Goal: Entertainment & Leisure: Browse casually

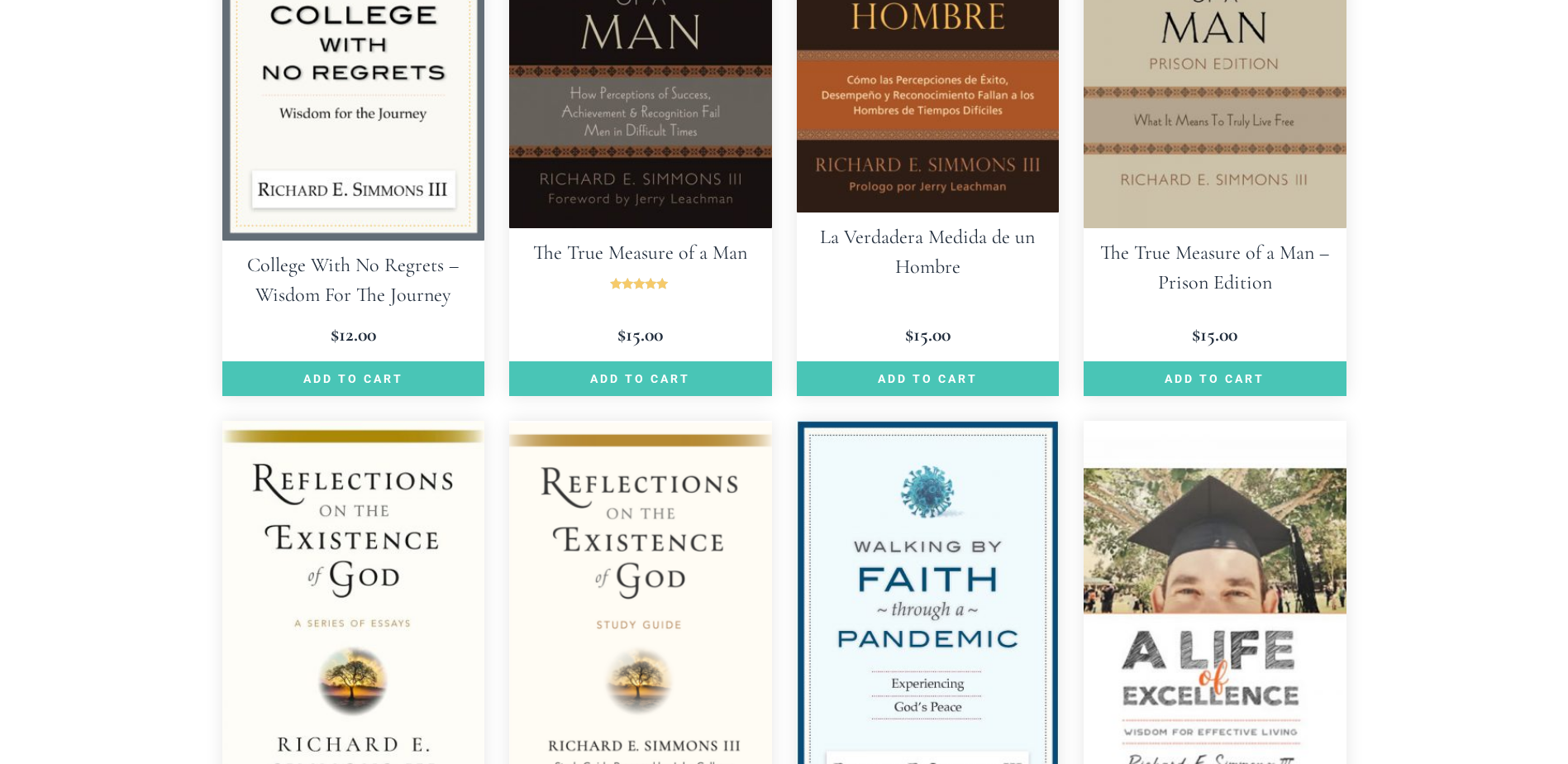
scroll to position [1744, 0]
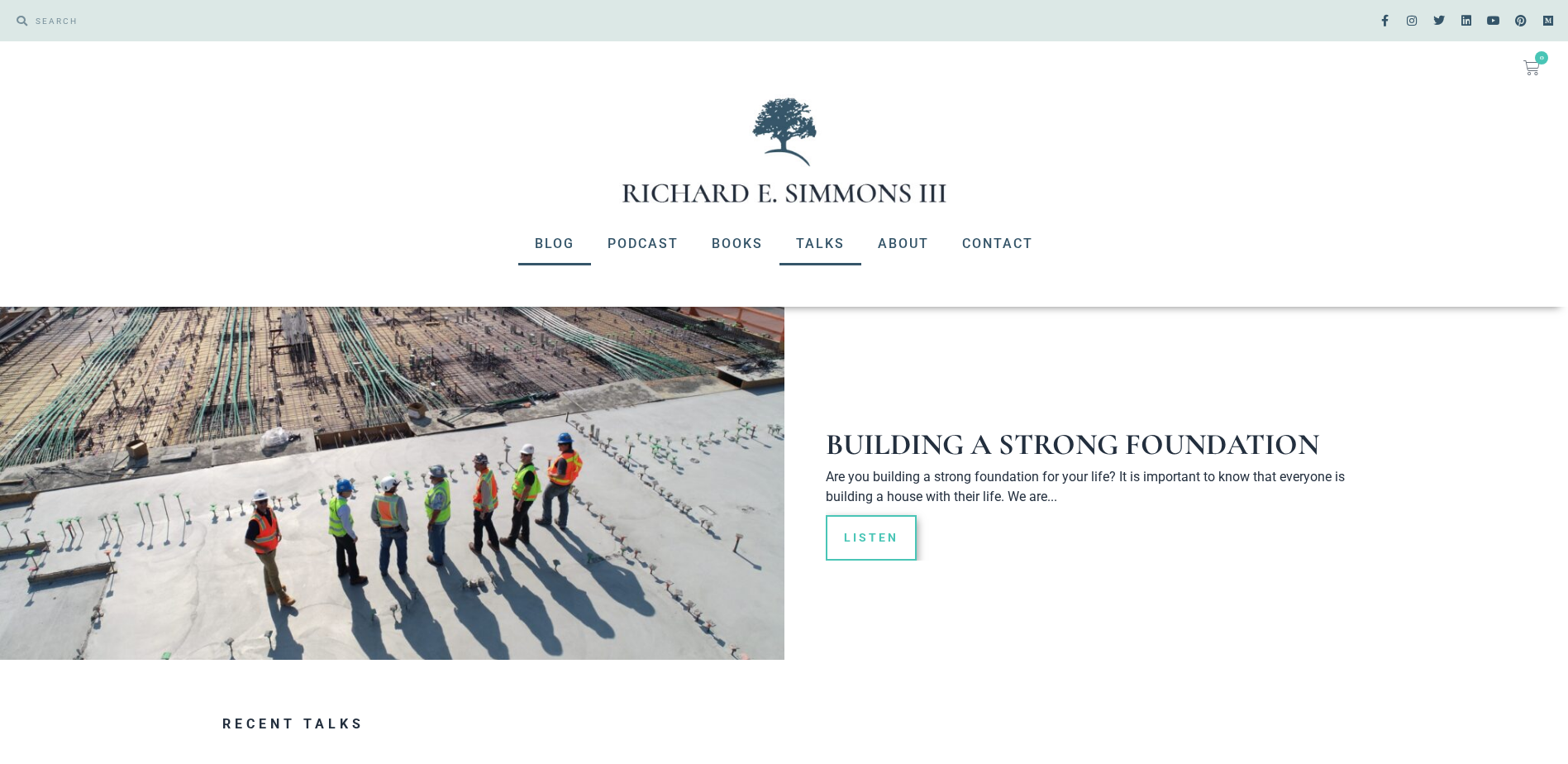
click at [554, 241] on link "Blog" at bounding box center [555, 244] width 72 height 43
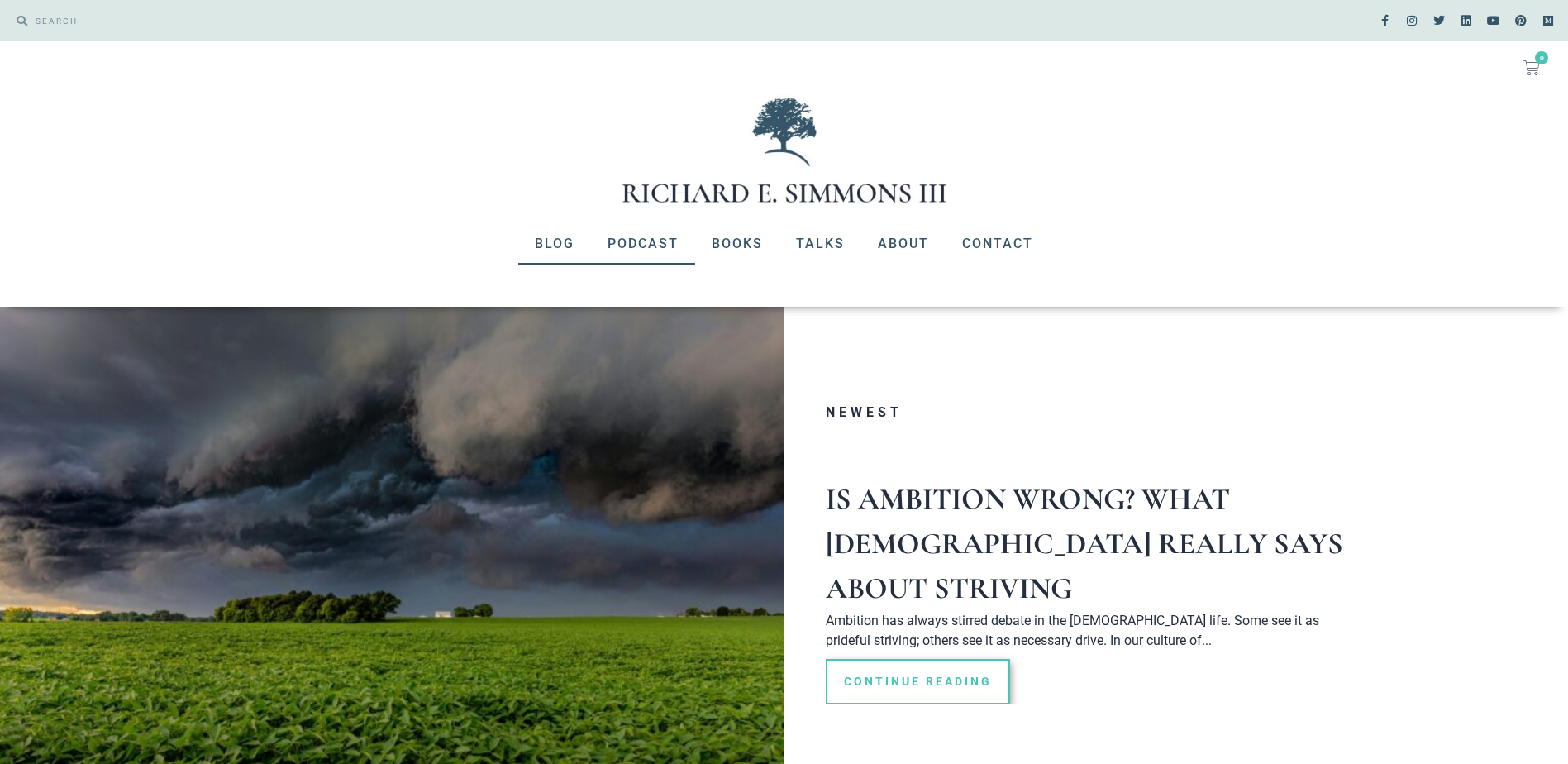
click at [645, 238] on link "Podcast" at bounding box center [643, 244] width 104 height 43
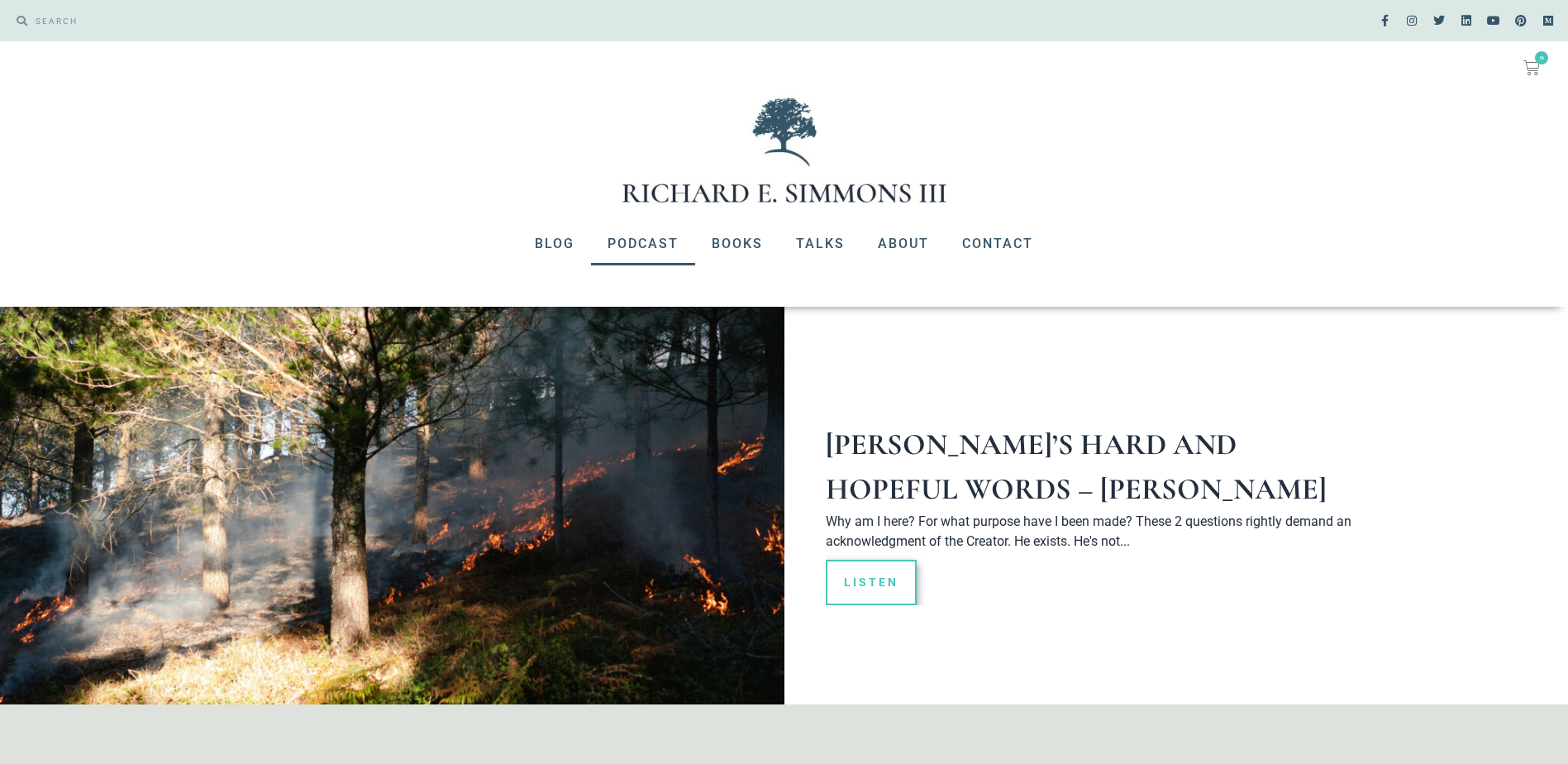
click at [646, 235] on link "Podcast" at bounding box center [643, 244] width 104 height 43
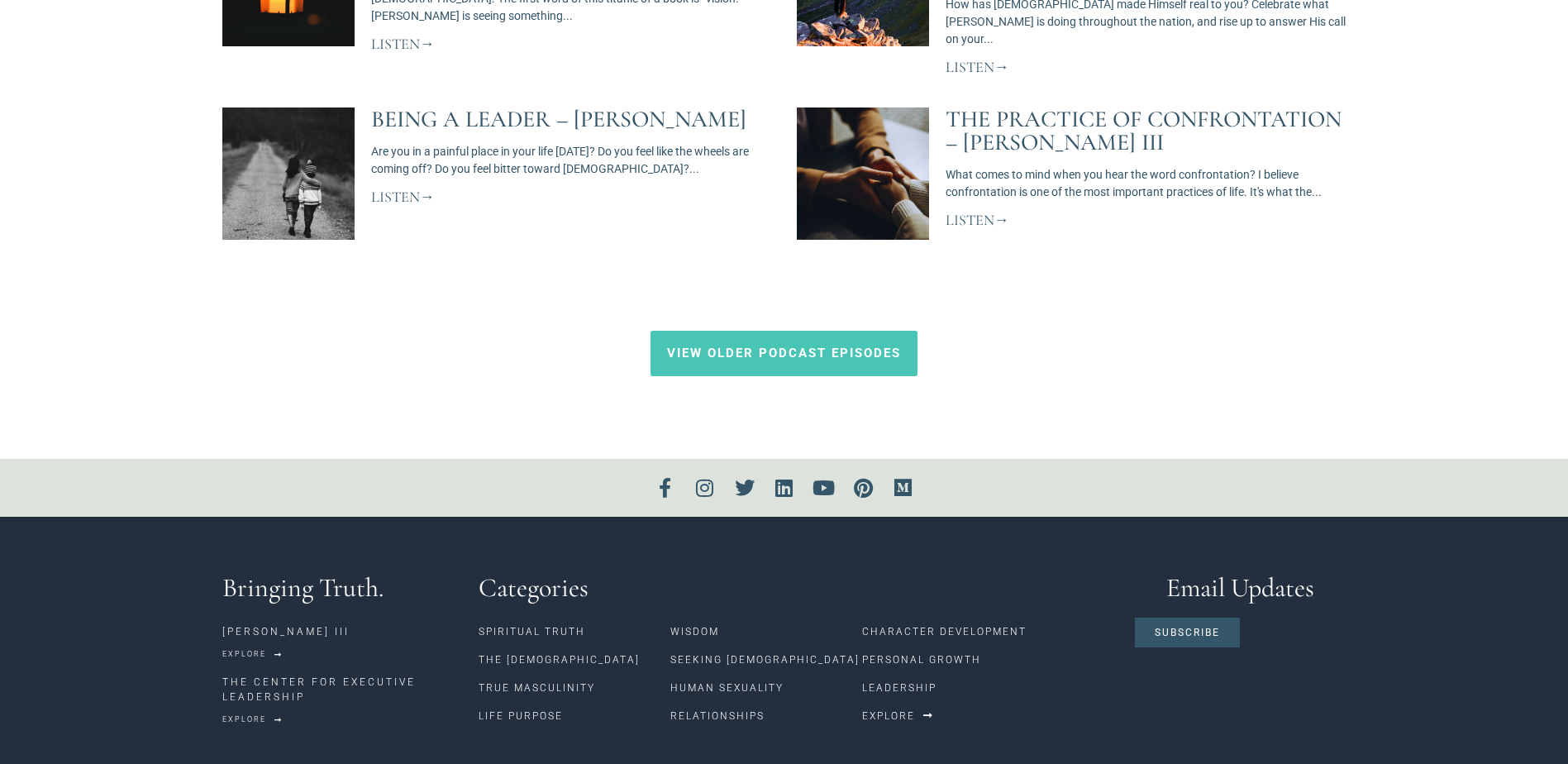
scroll to position [1475, 0]
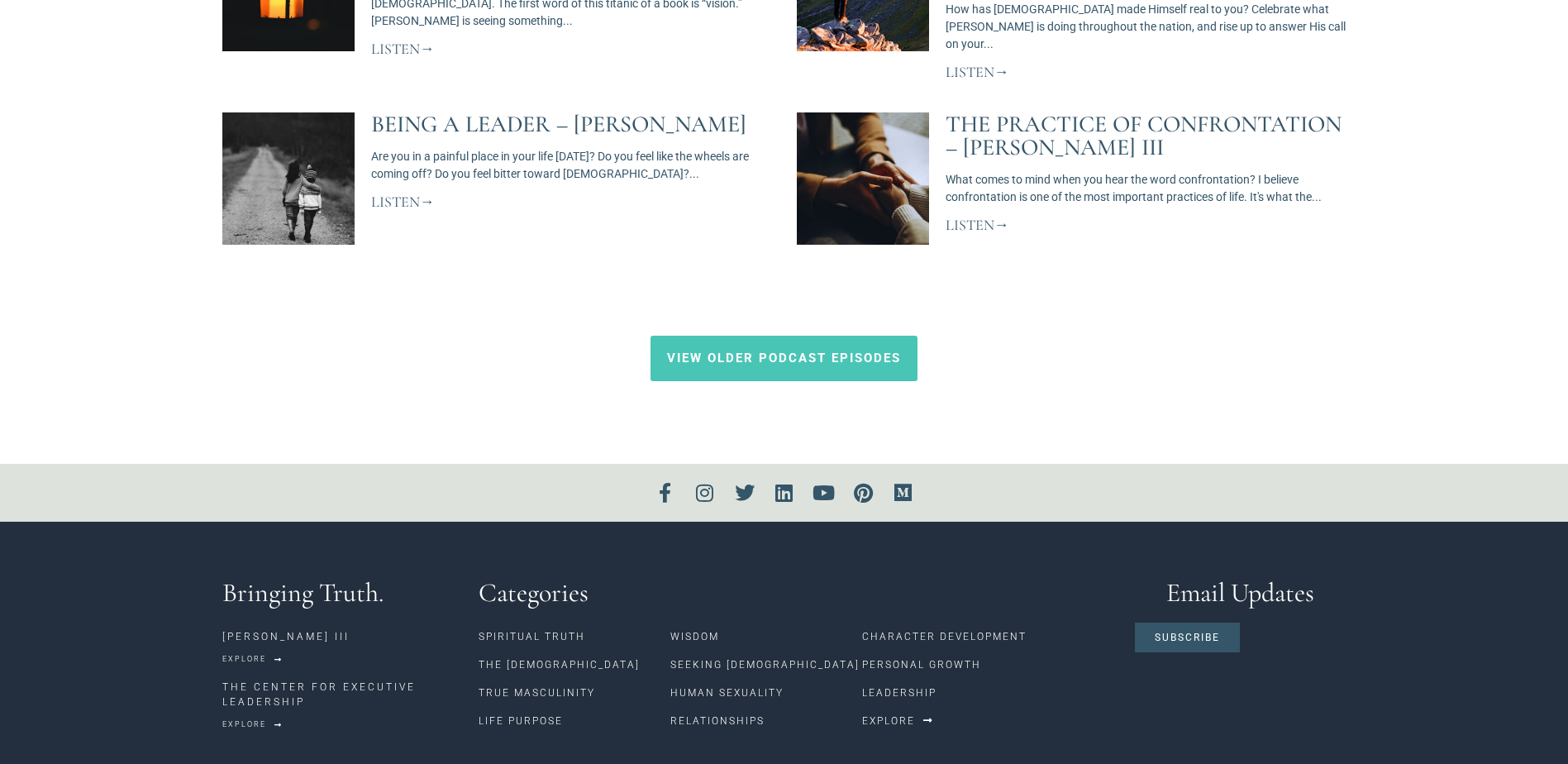
click at [771, 352] on span "View Older Podcast Episodes" at bounding box center [784, 358] width 234 height 12
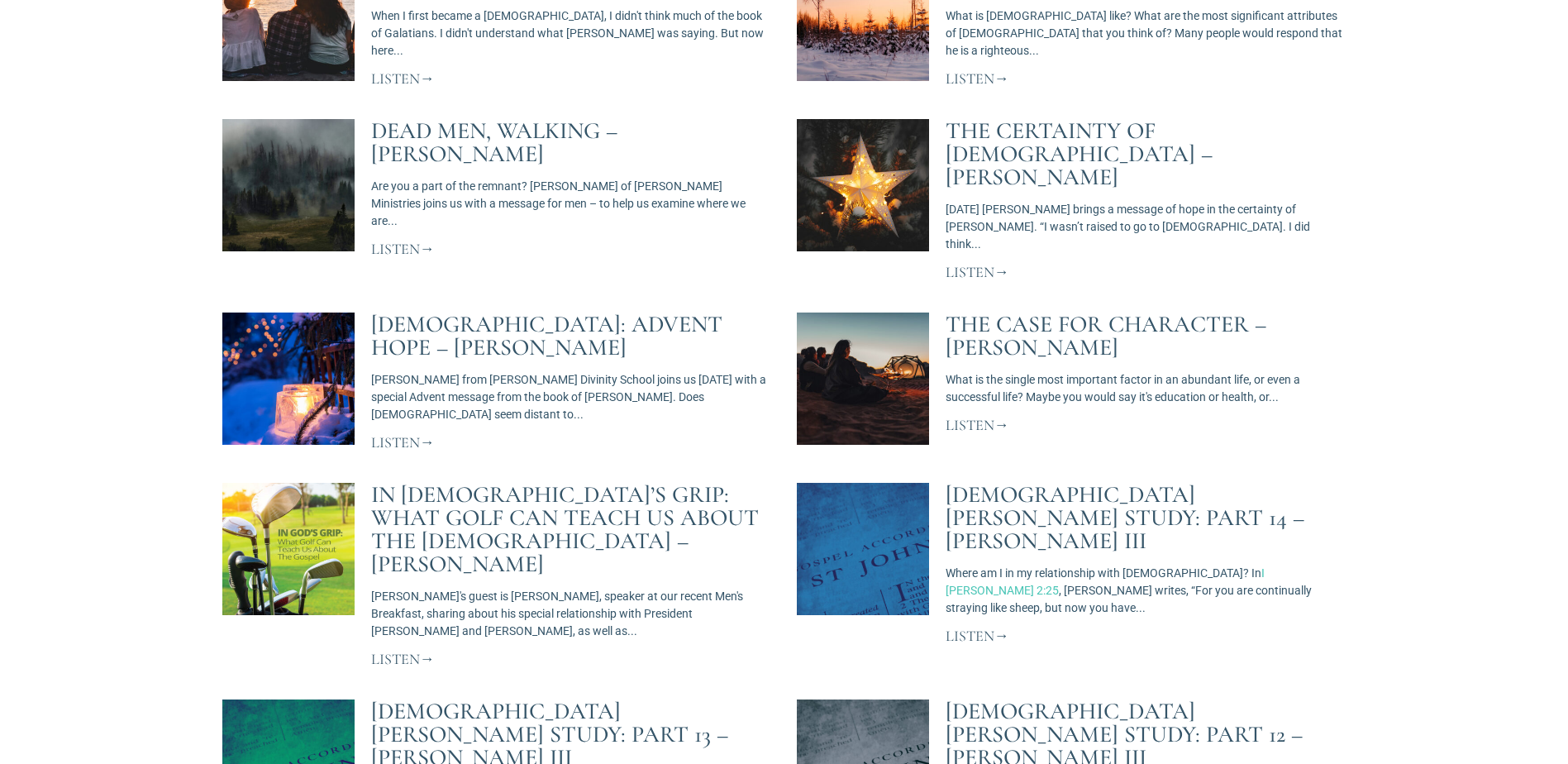
scroll to position [7646, 0]
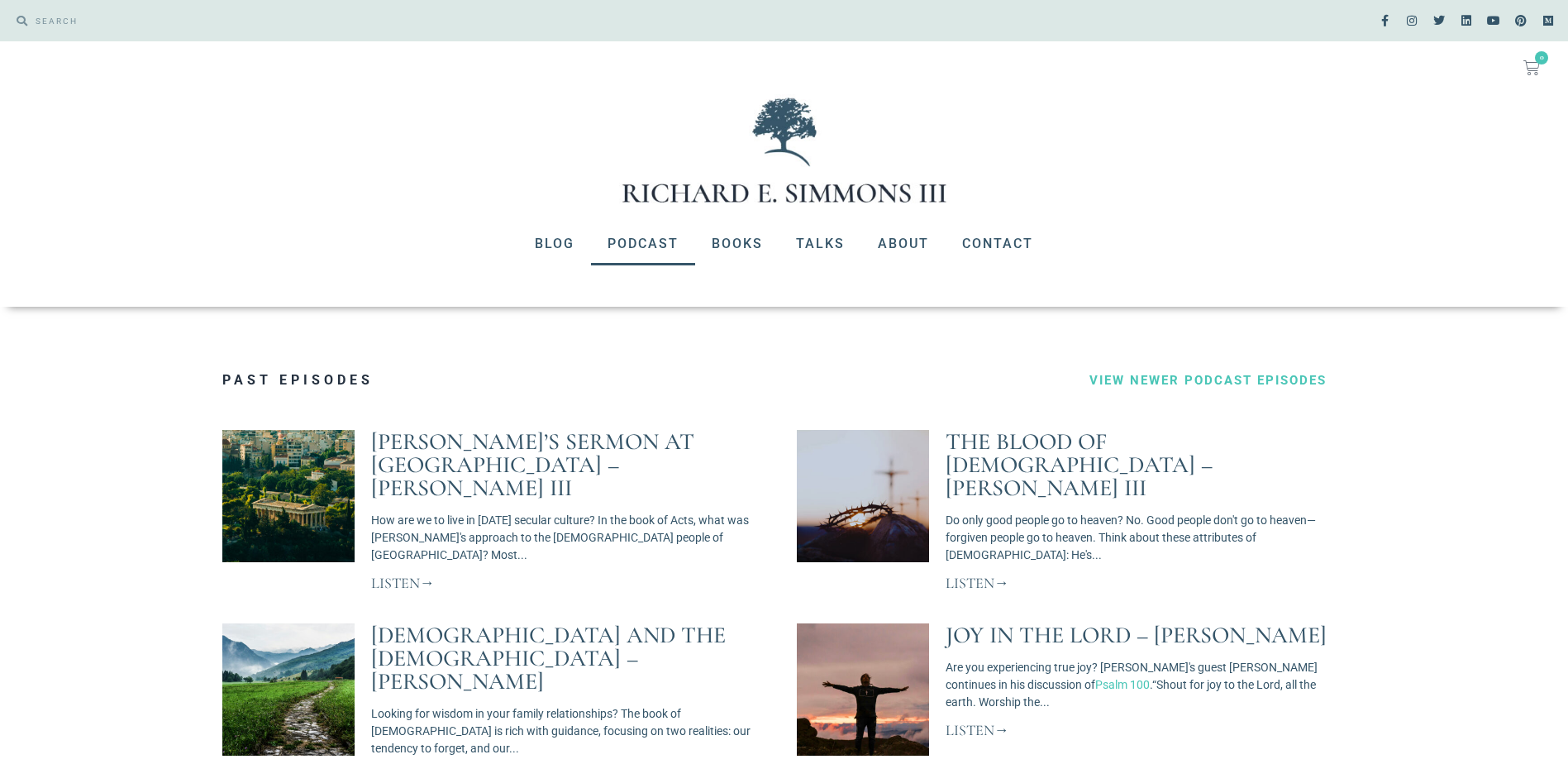
click at [635, 239] on link "Podcast" at bounding box center [643, 244] width 104 height 43
